Goal: Task Accomplishment & Management: Manage account settings

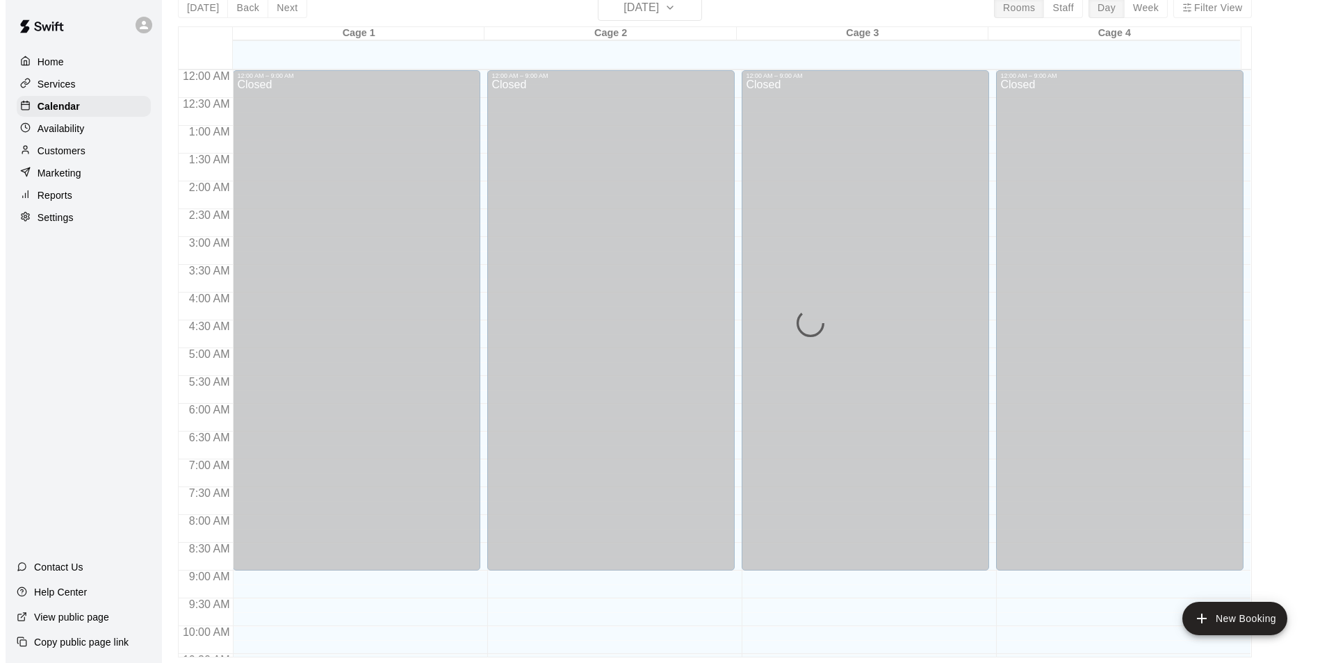
scroll to position [486, 0]
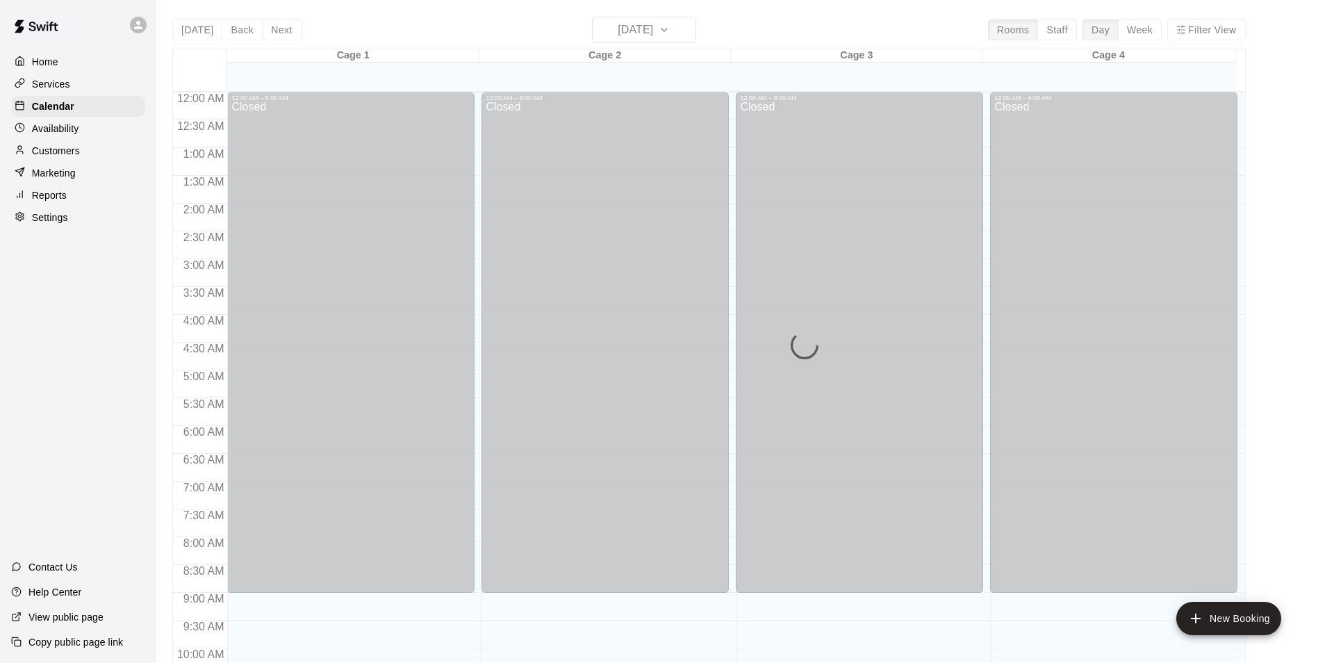
scroll to position [706, 0]
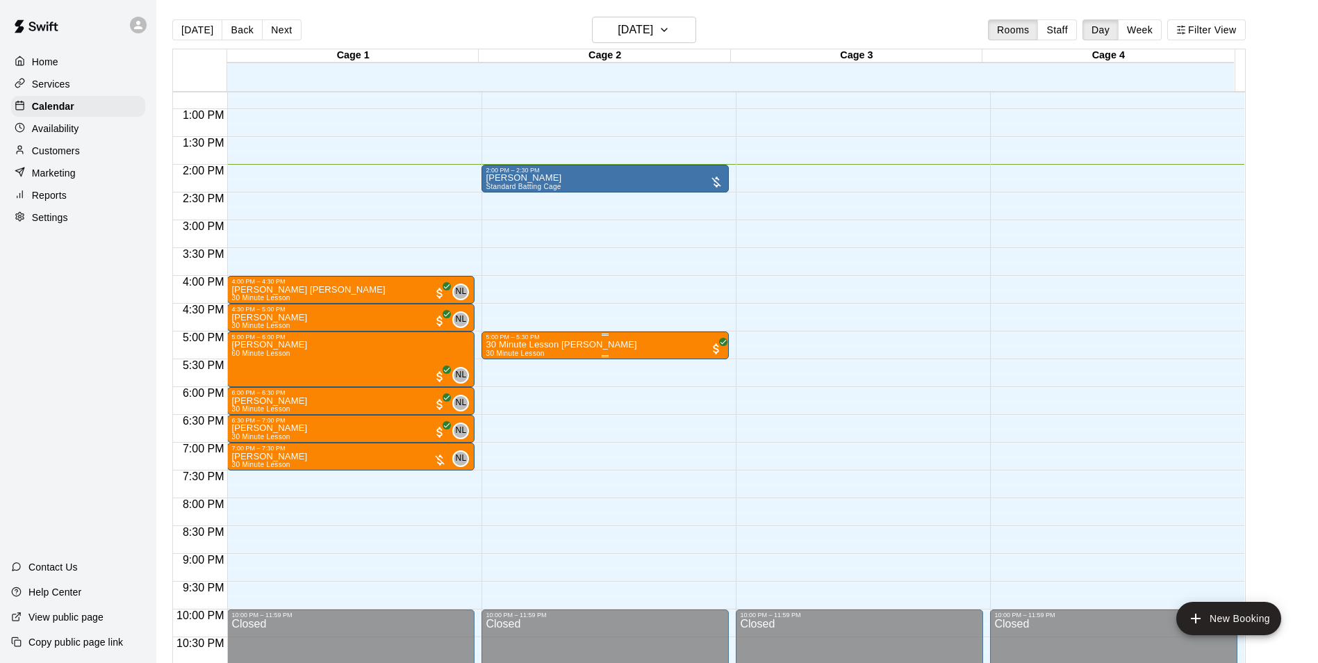
click at [624, 341] on div "5:00 PM – 5:30 PM" at bounding box center [605, 337] width 239 height 7
click at [624, 291] on div at bounding box center [664, 331] width 1329 height 663
click at [603, 173] on div "2:00 PM – 2:30 PM" at bounding box center [605, 170] width 239 height 7
click at [499, 211] on img "edit" at bounding box center [499, 215] width 16 height 16
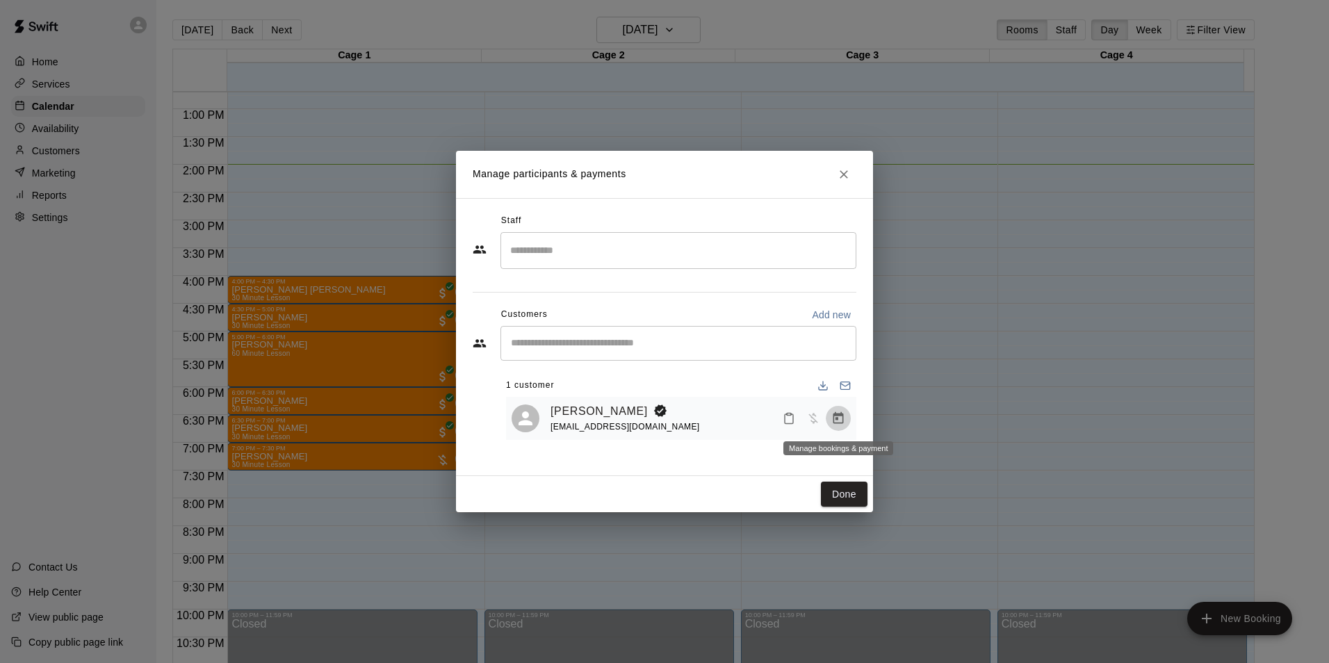
click at [842, 418] on icon "Manage bookings & payment" at bounding box center [838, 418] width 10 height 12
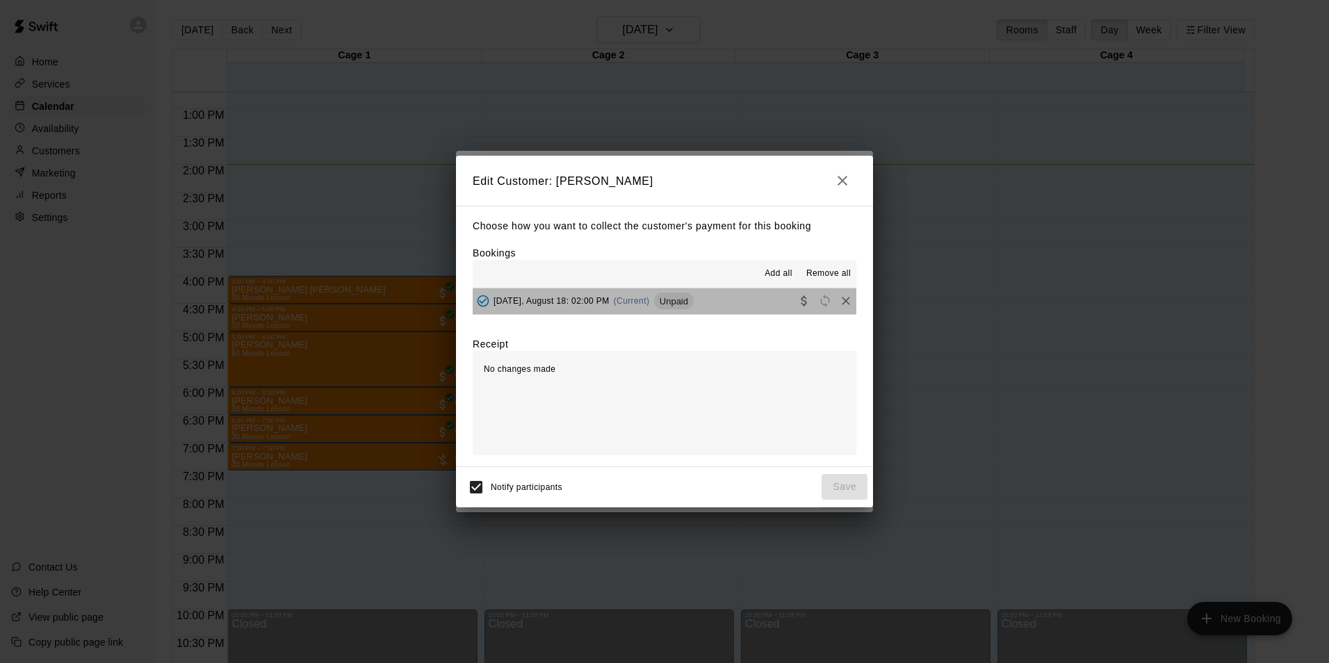
click at [689, 300] on span "Unpaid" at bounding box center [674, 301] width 40 height 10
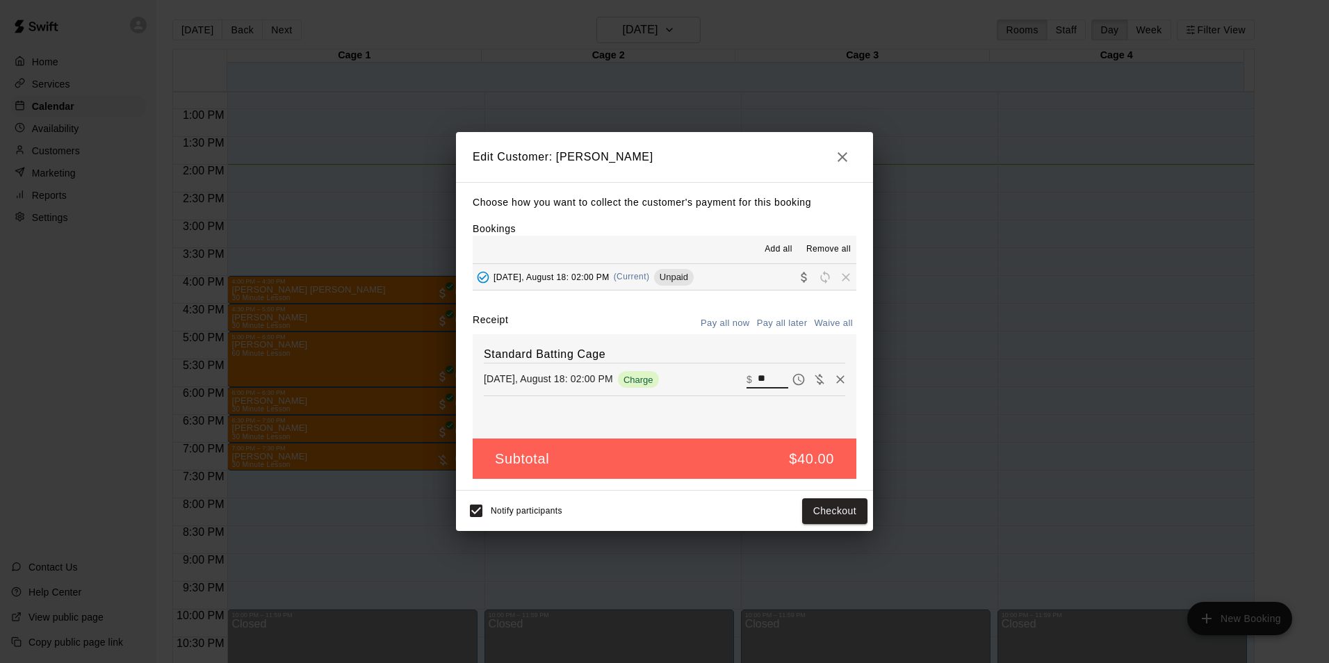
drag, startPoint x: 757, startPoint y: 386, endPoint x: 735, endPoint y: 382, distance: 21.9
click at [735, 382] on div "[DATE], August 18: 02:00 PM Charge ​ $ **" at bounding box center [664, 379] width 361 height 21
type input "**"
click at [865, 505] on button "Checkout" at bounding box center [834, 511] width 65 height 26
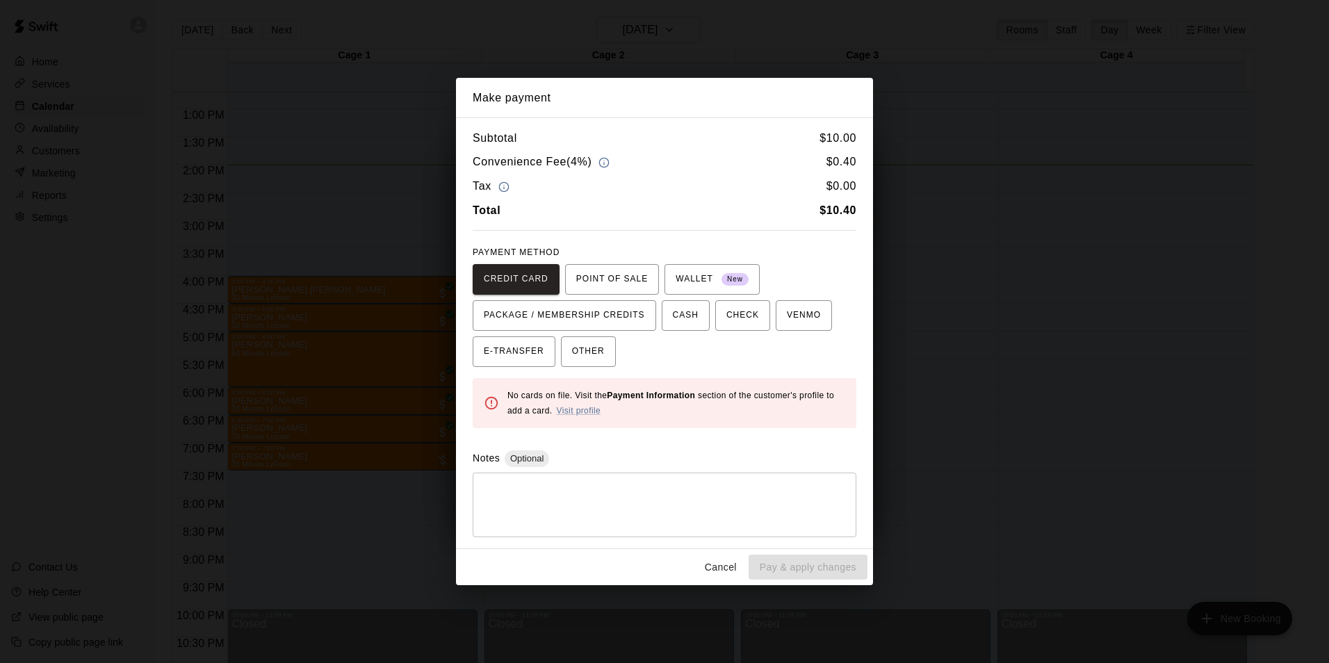
click at [706, 578] on button "Cancel" at bounding box center [720, 568] width 44 height 26
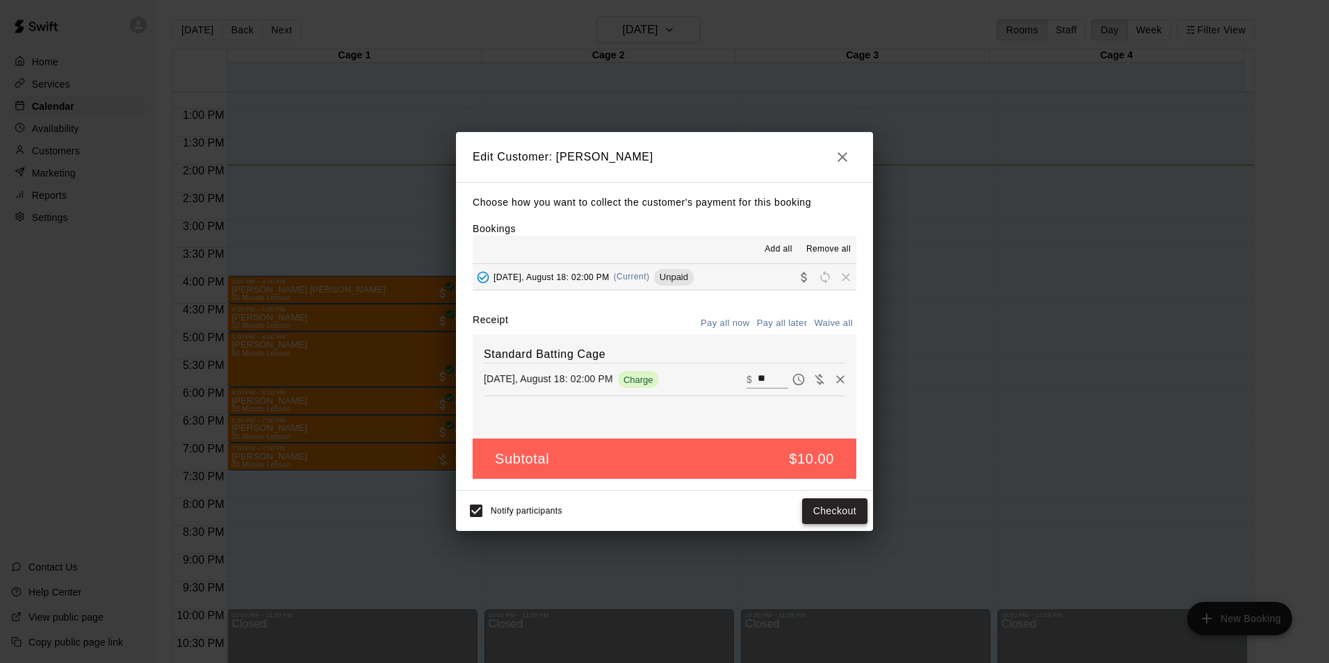
click at [835, 502] on button "Checkout" at bounding box center [834, 511] width 65 height 26
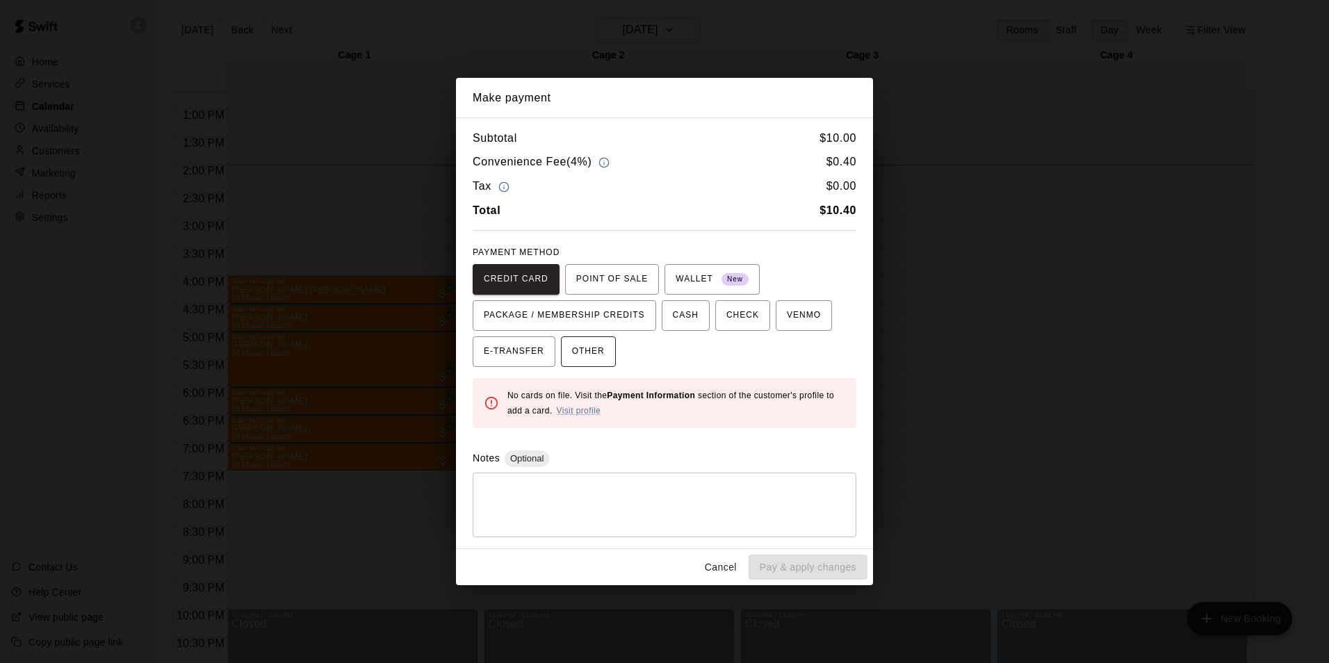
click at [606, 336] on div "CREDIT CARD POINT OF SALE WALLET New PACKAGE / MEMBERSHIP CREDITS CASH CHECK VE…" at bounding box center [665, 315] width 384 height 103
click at [598, 364] on button "OTHER" at bounding box center [588, 351] width 55 height 31
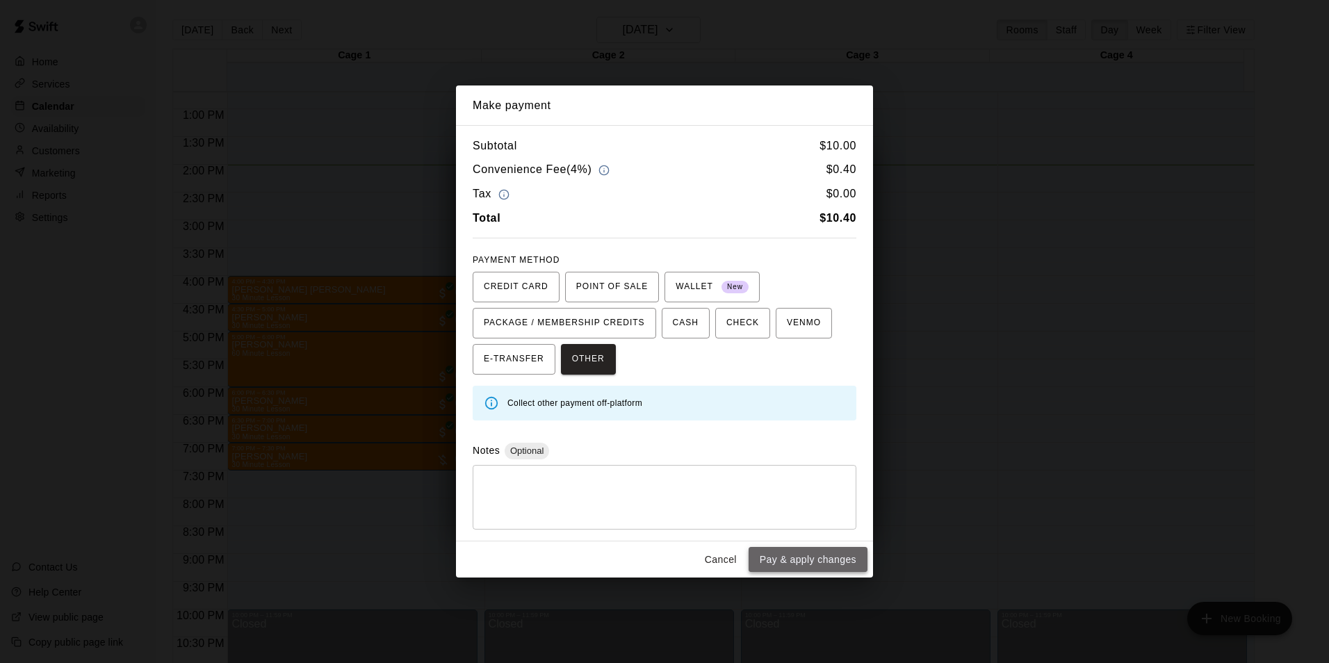
click at [840, 563] on button "Pay & apply changes" at bounding box center [808, 560] width 119 height 26
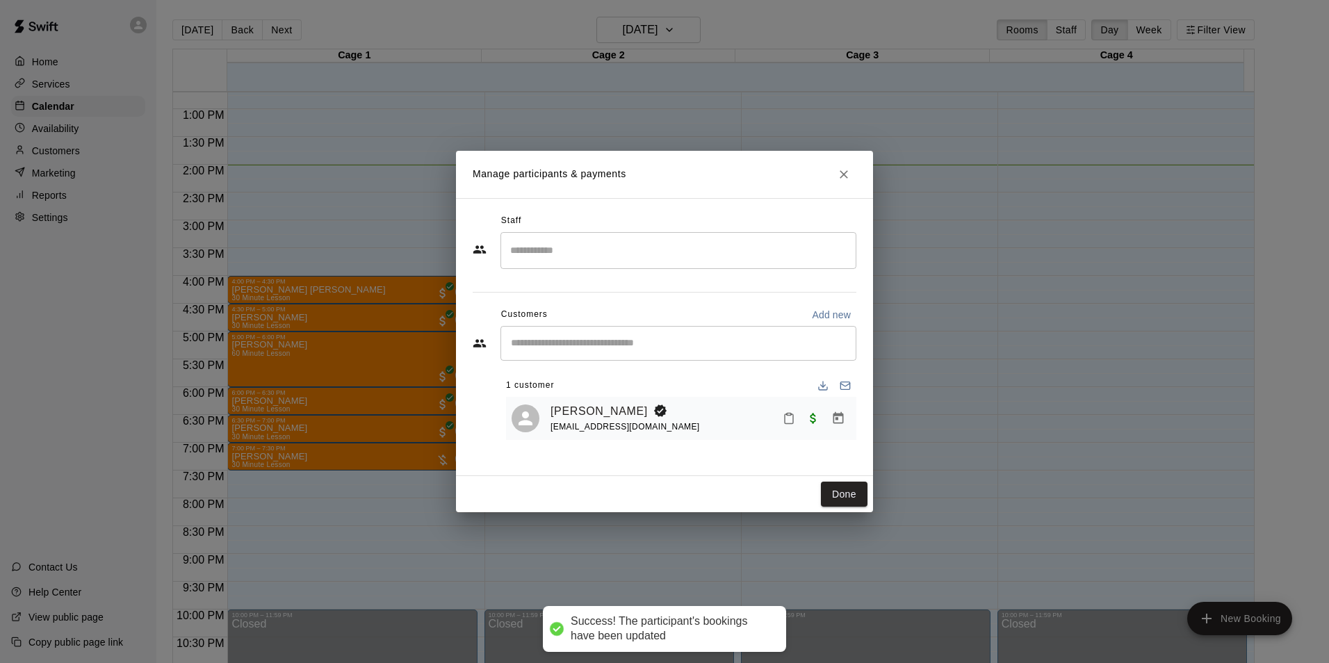
click at [787, 427] on button "Mark attendance" at bounding box center [789, 419] width 24 height 24
click at [810, 420] on icon at bounding box center [805, 419] width 8 height 10
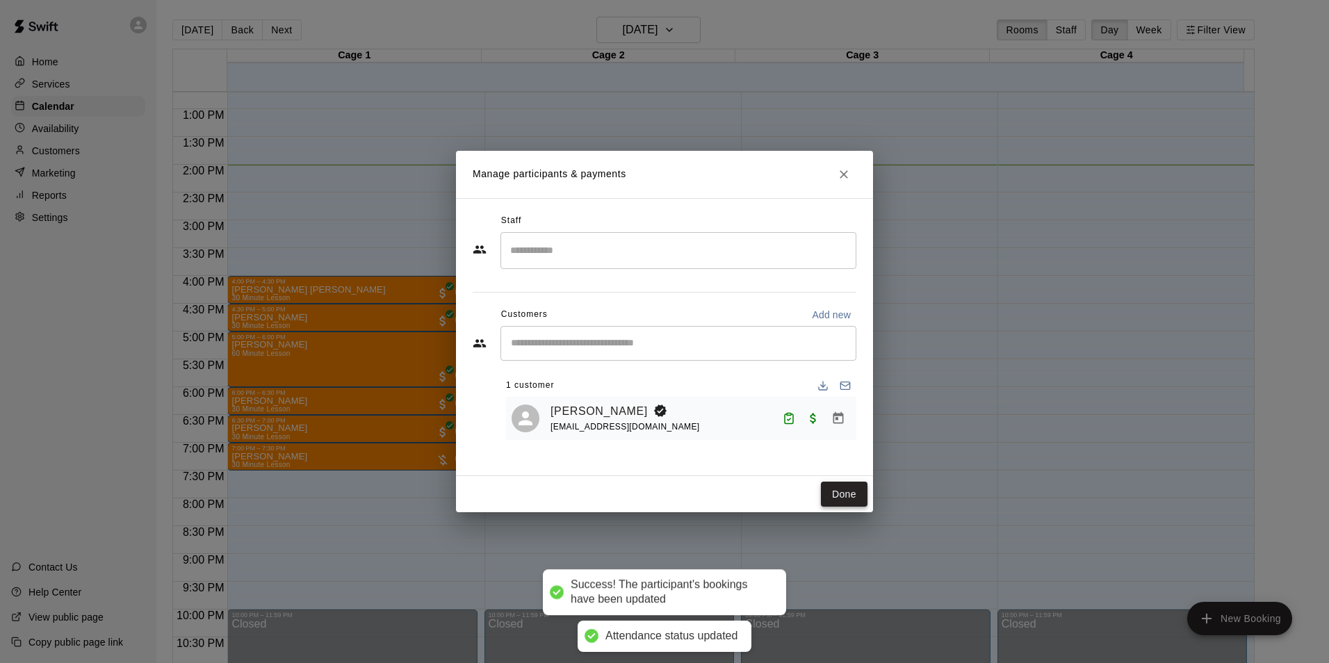
click at [842, 497] on button "Done" at bounding box center [844, 495] width 47 height 26
